Goal: Navigation & Orientation: Find specific page/section

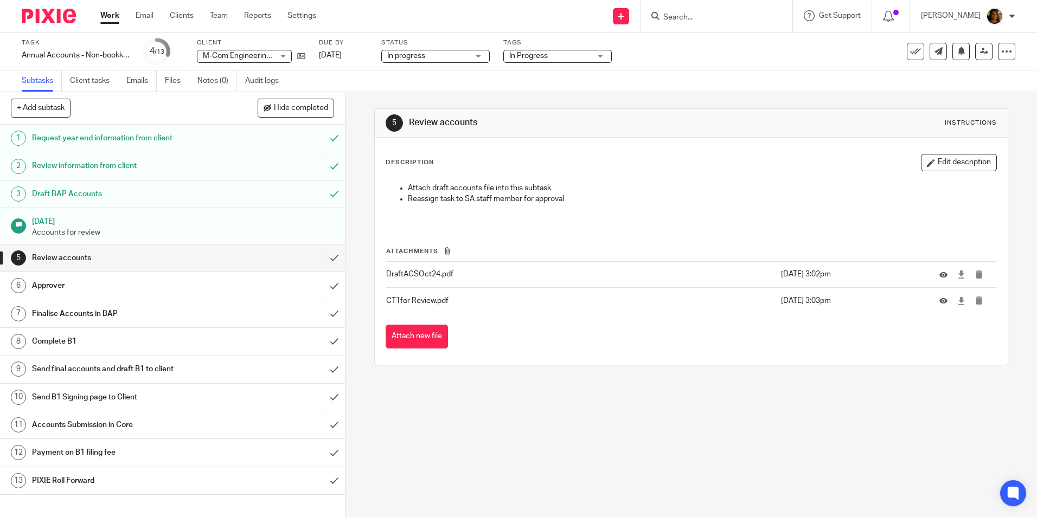
click at [104, 16] on link "Work" at bounding box center [109, 15] width 19 height 11
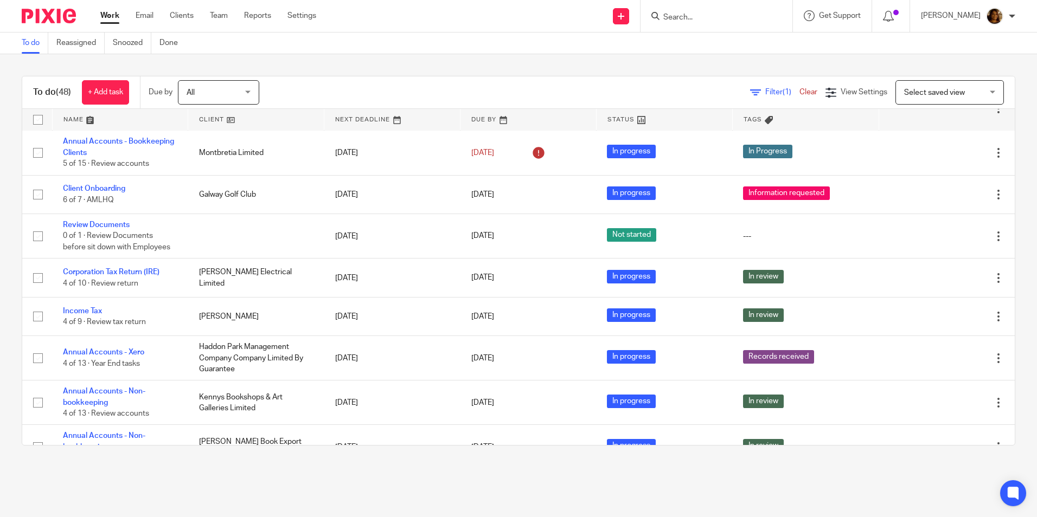
scroll to position [1798, 0]
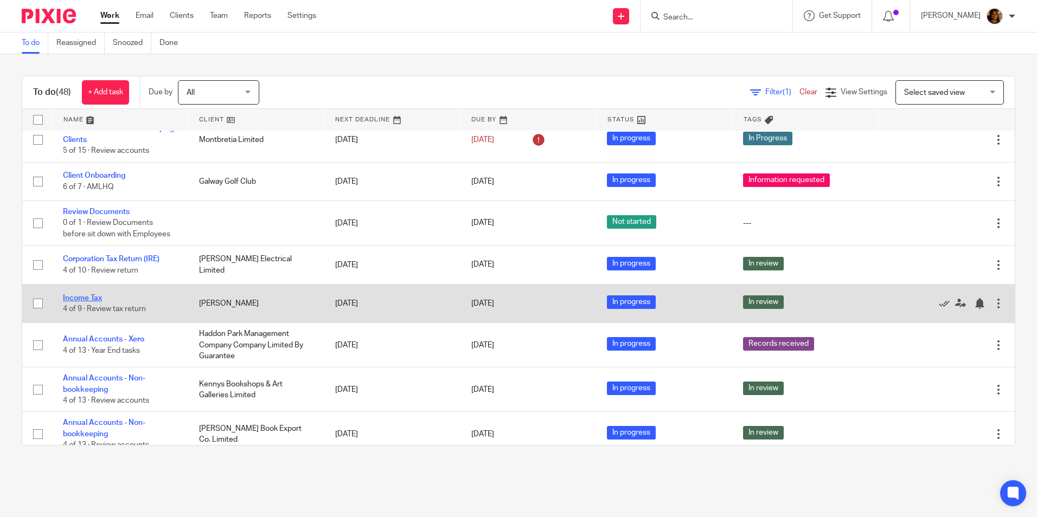
click at [81, 294] on link "Income Tax" at bounding box center [82, 298] width 39 height 8
